Goal: Check status: Check status

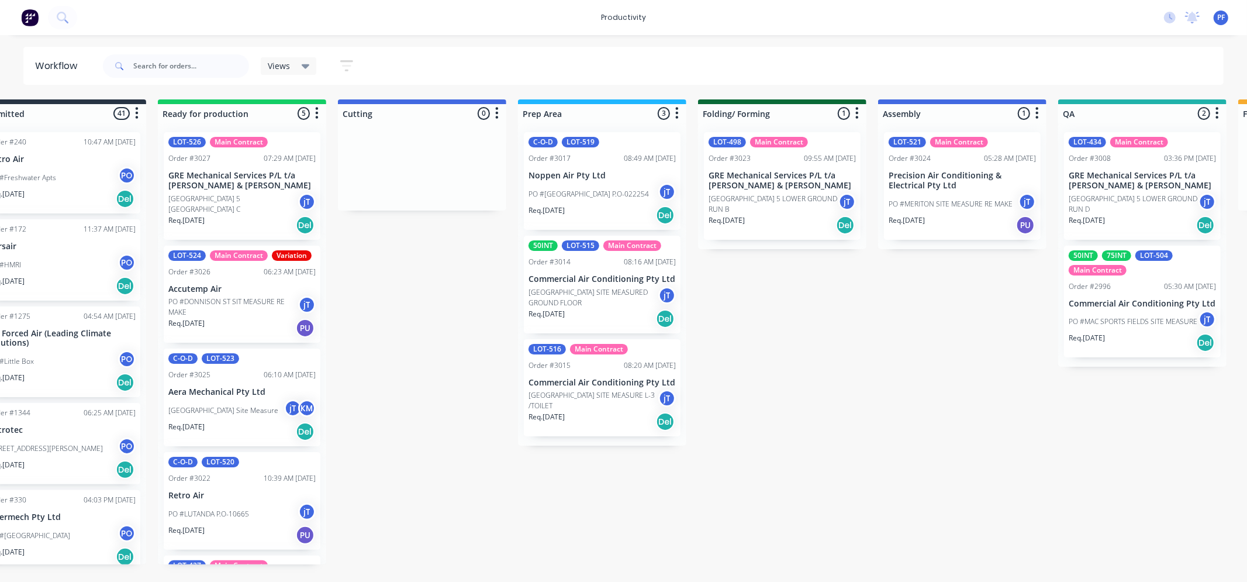
scroll to position [0, 47]
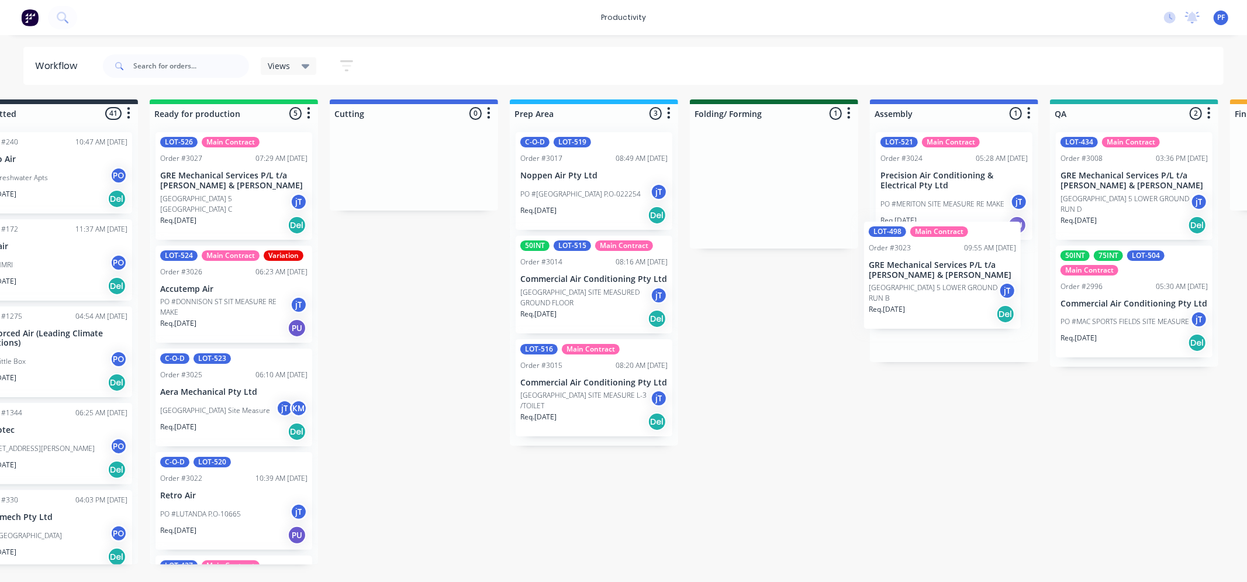
drag, startPoint x: 770, startPoint y: 213, endPoint x: 943, endPoint y: 296, distance: 192.4
click at [943, 298] on div "Submitted 41 Order #240 10:47 AM [DATE] Retro Air PO #Freshwater Apts PO Req. […" at bounding box center [1080, 331] width 2288 height 465
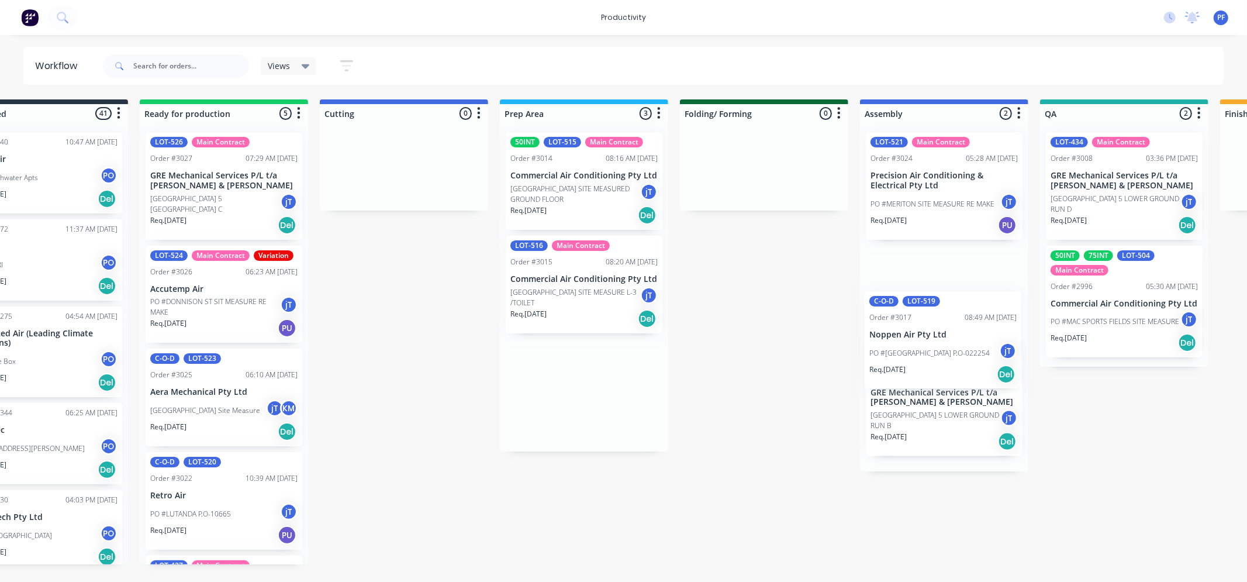
scroll to position [0, 68]
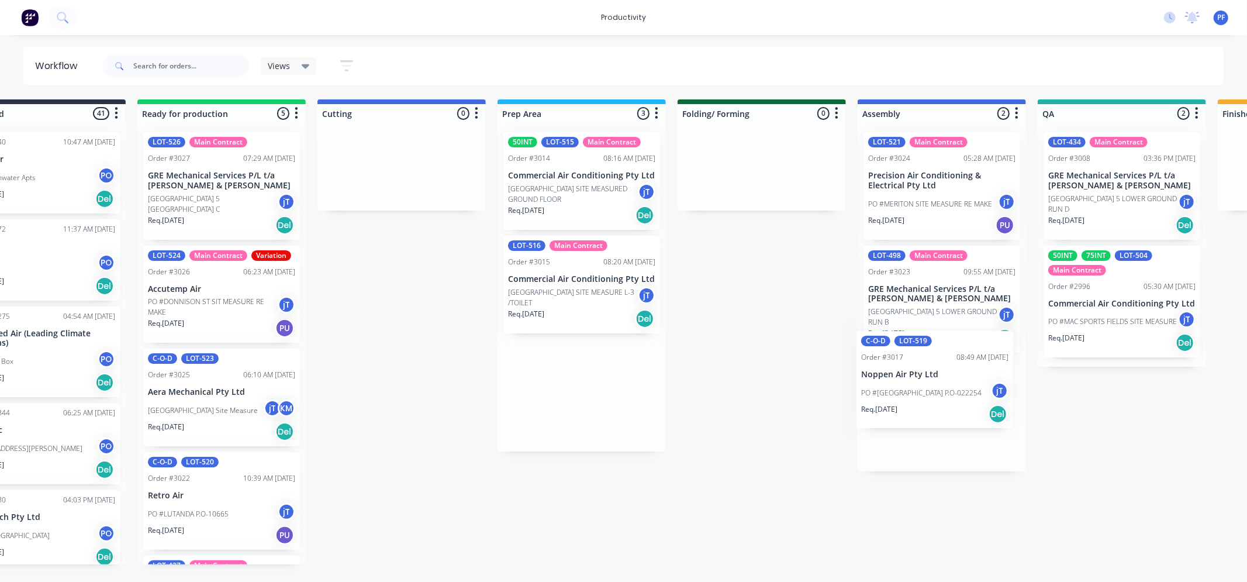
drag, startPoint x: 573, startPoint y: 193, endPoint x: 899, endPoint y: 377, distance: 374.5
click at [899, 377] on div "Submitted 41 Order #240 10:47 AM [DATE] Retro Air PO #Freshwater Apts PO Req. […" at bounding box center [1067, 331] width 2288 height 465
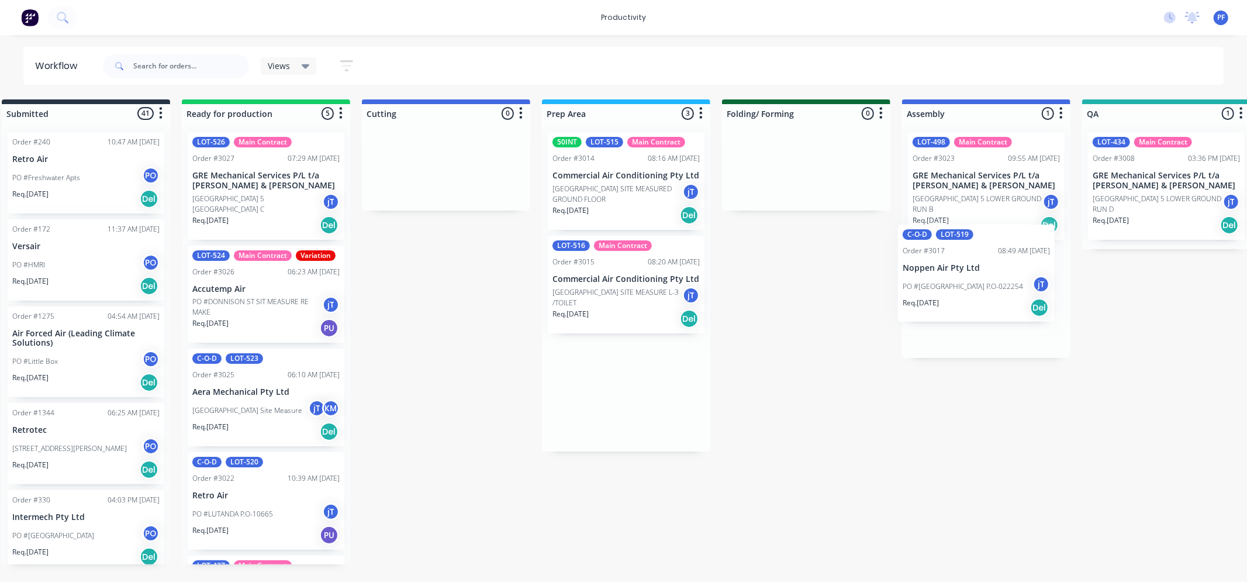
drag, startPoint x: 767, startPoint y: 192, endPoint x: 984, endPoint y: 271, distance: 230.4
click at [984, 271] on div "Submitted 41 Order #240 10:47 AM 24/09/24 Retro Air PO #Freshwater Apts PO Req.…" at bounding box center [1112, 331] width 2288 height 465
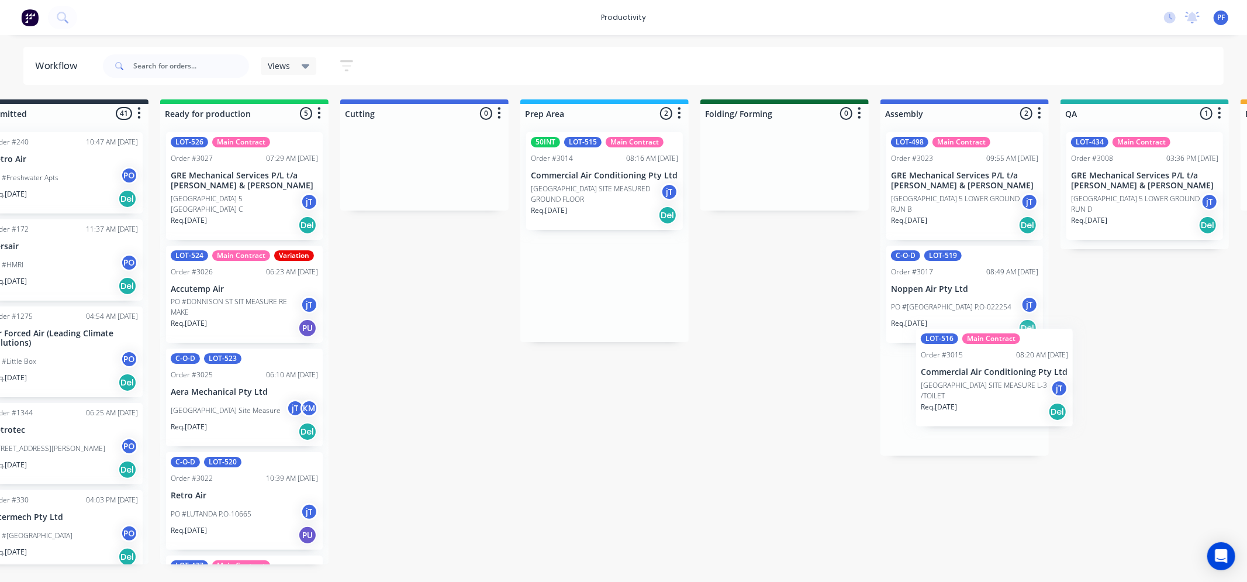
scroll to position [0, 57]
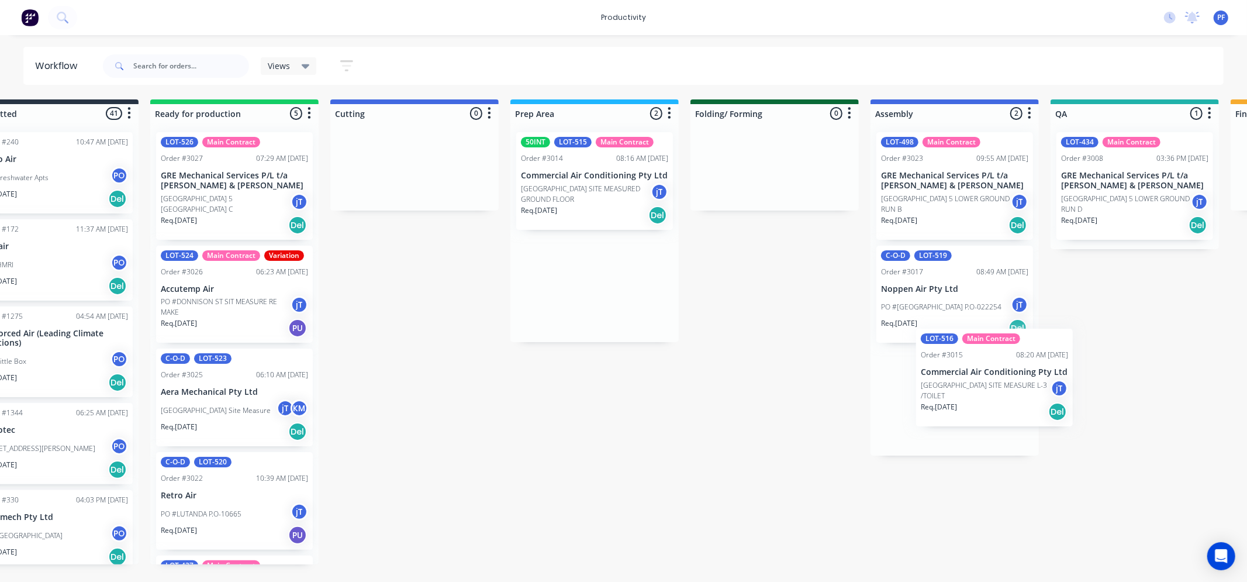
drag, startPoint x: 618, startPoint y: 299, endPoint x: 968, endPoint y: 393, distance: 361.8
click at [968, 393] on div "Submitted 41 Order #240 10:47 AM 24/09/24 Retro Air PO #Freshwater Apts PO Req.…" at bounding box center [1080, 331] width 2288 height 465
